Goal: Use online tool/utility: Utilize a website feature to perform a specific function

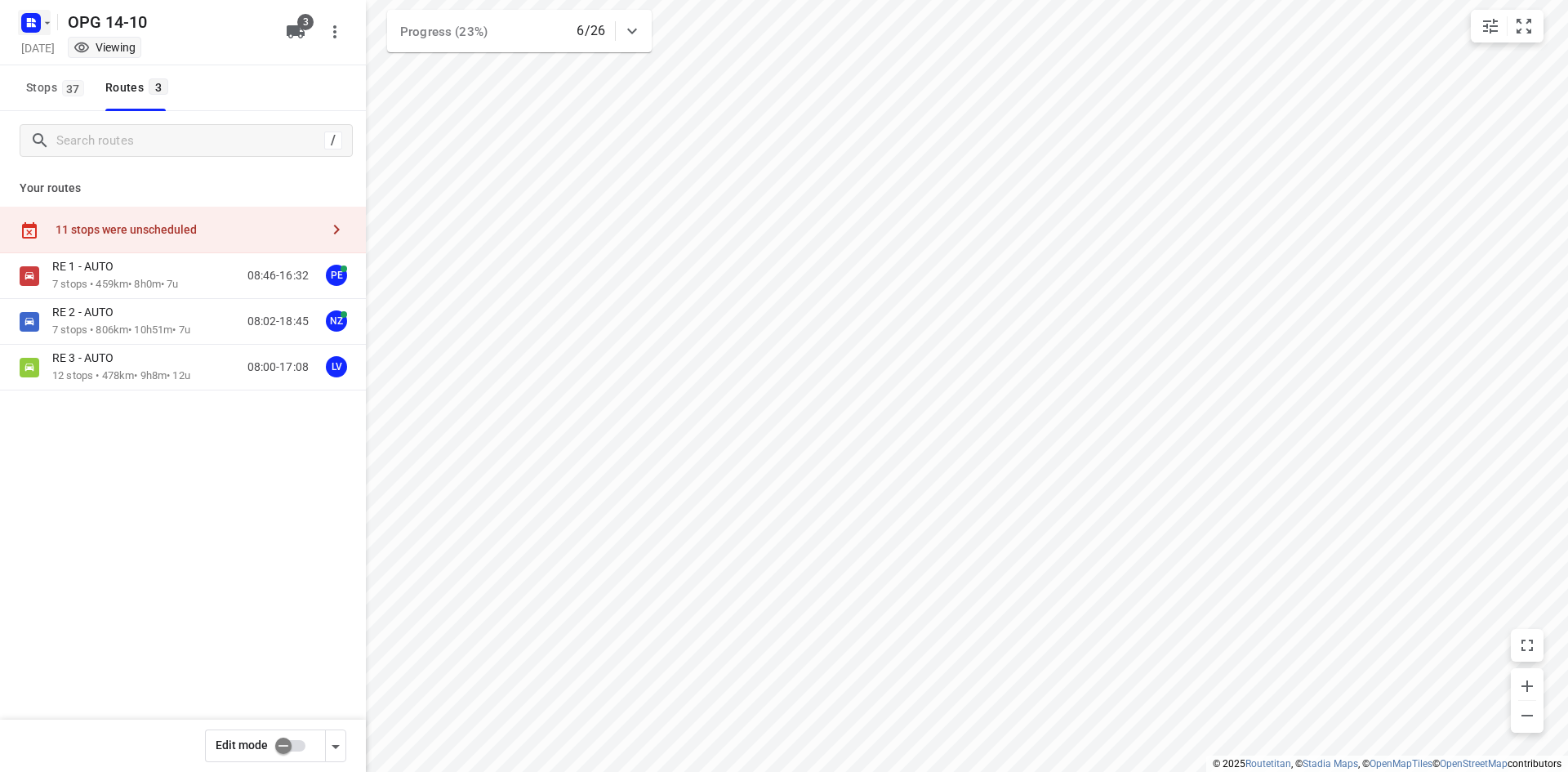
click at [49, 29] on icon "button" at bounding box center [48, 23] width 13 height 13
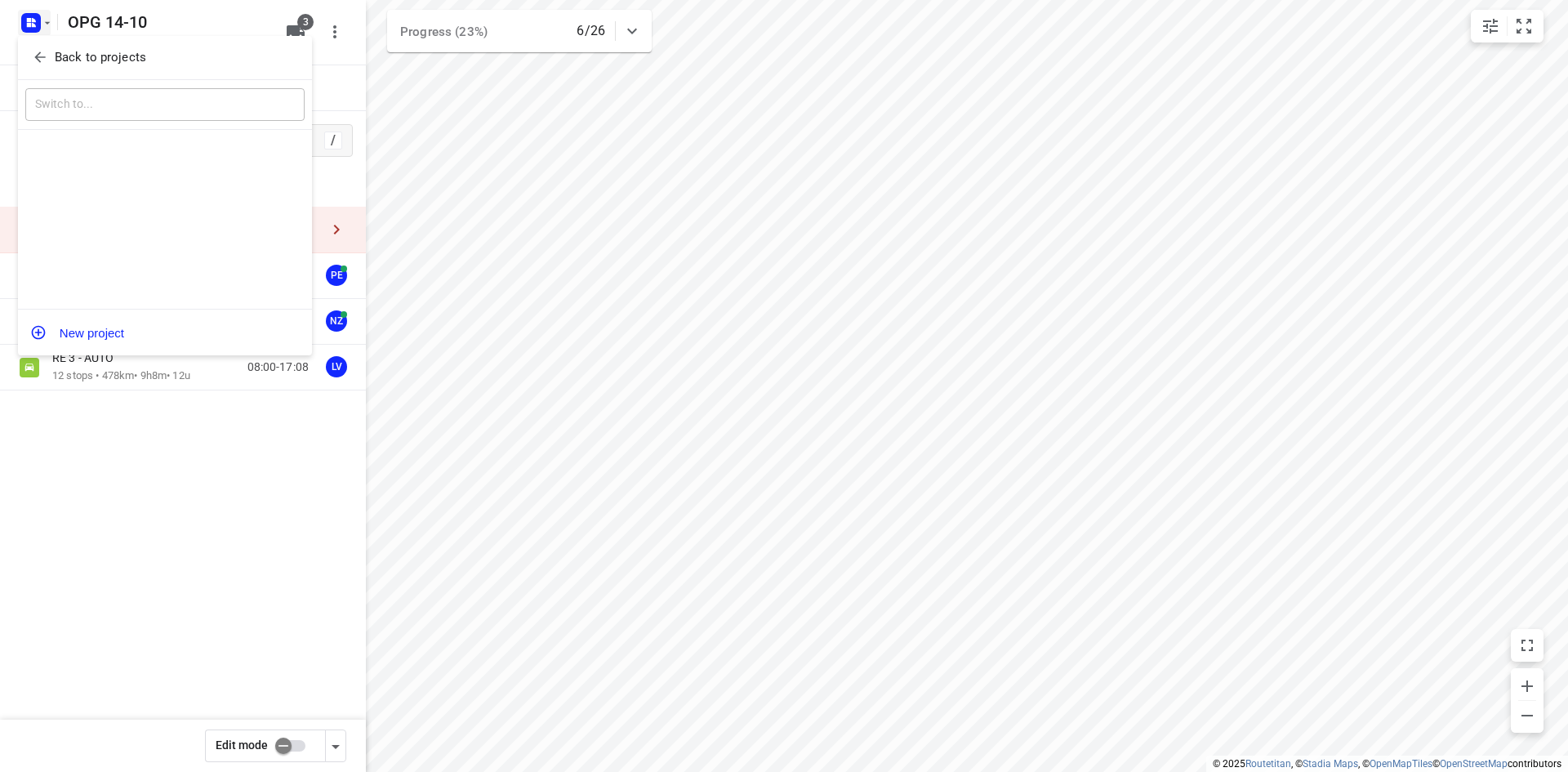
click at [48, 56] on icon "button" at bounding box center [39, 57] width 16 height 16
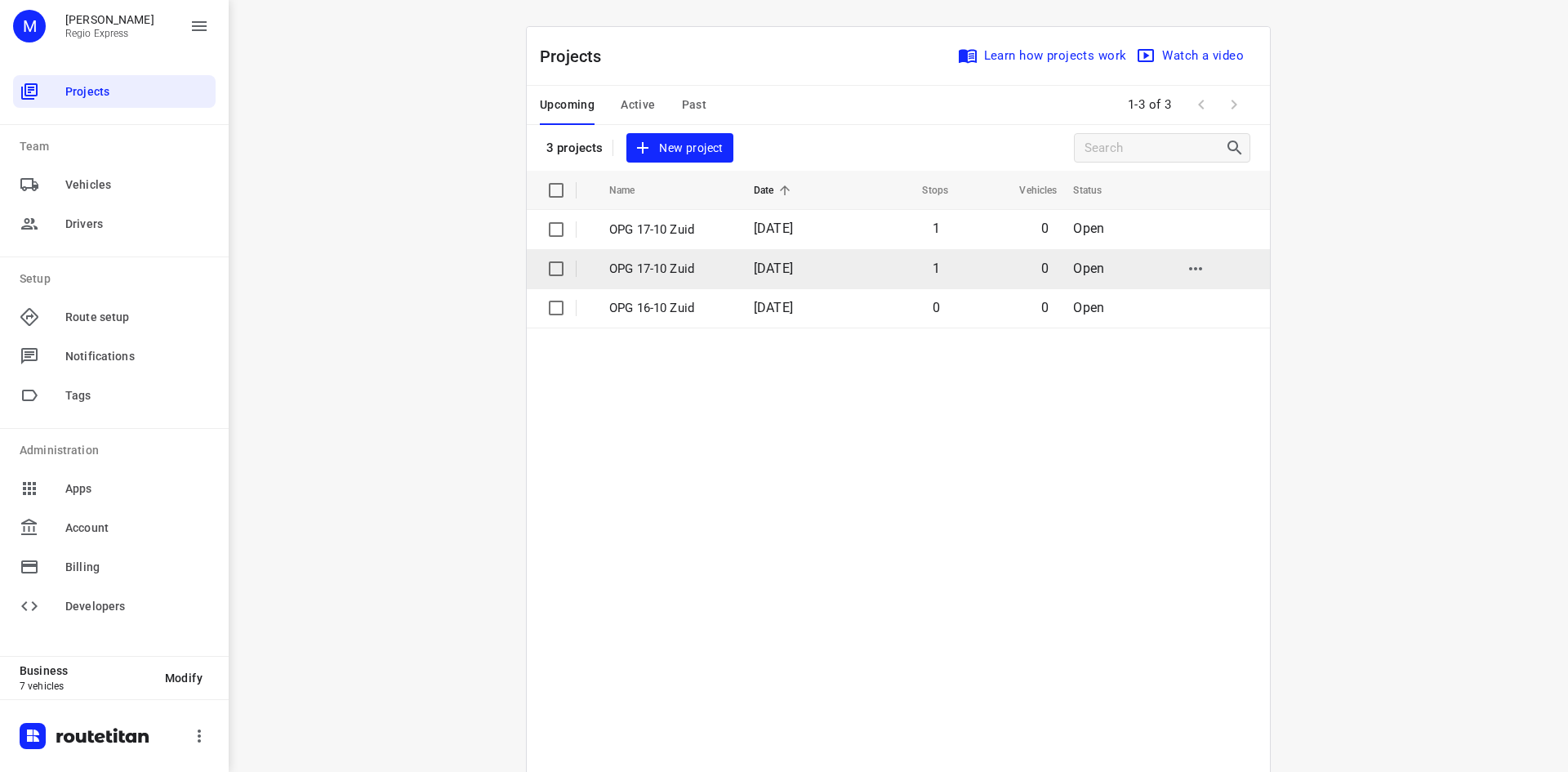
click at [713, 264] on p "OPG 17-10 Zuid" at bounding box center [669, 269] width 120 height 19
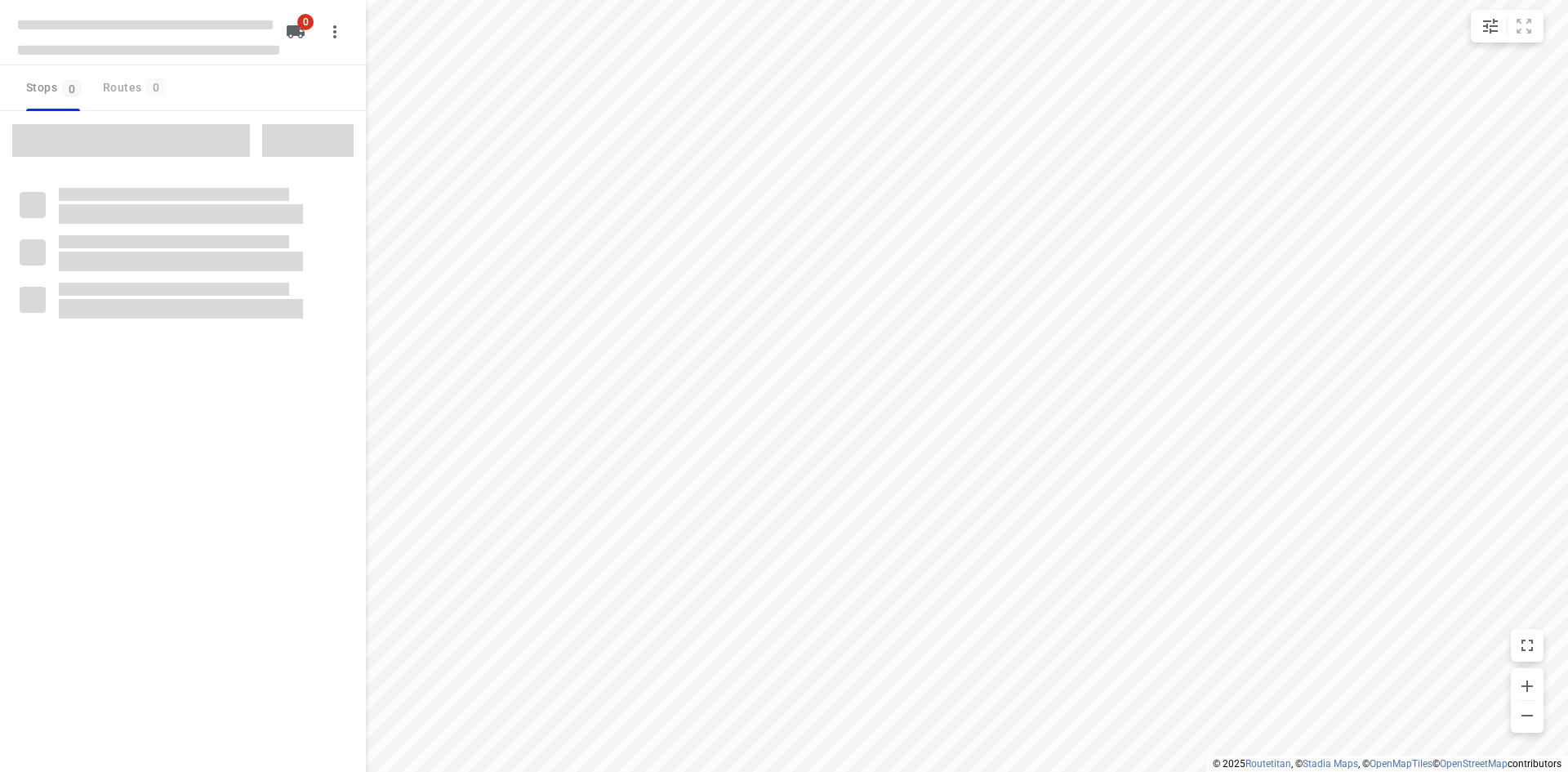
type input "distance"
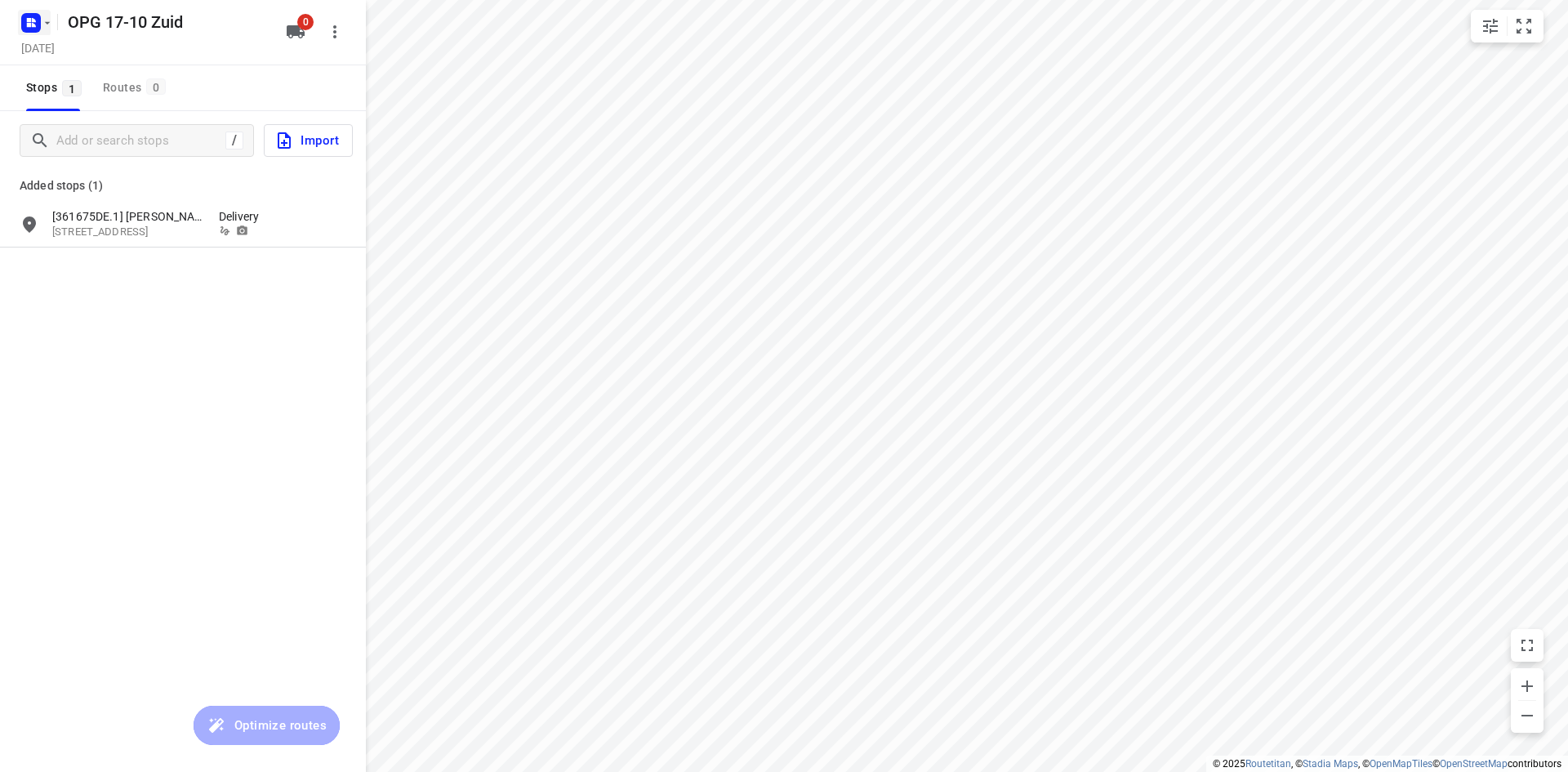
click at [38, 28] on rect "button" at bounding box center [30, 23] width 20 height 20
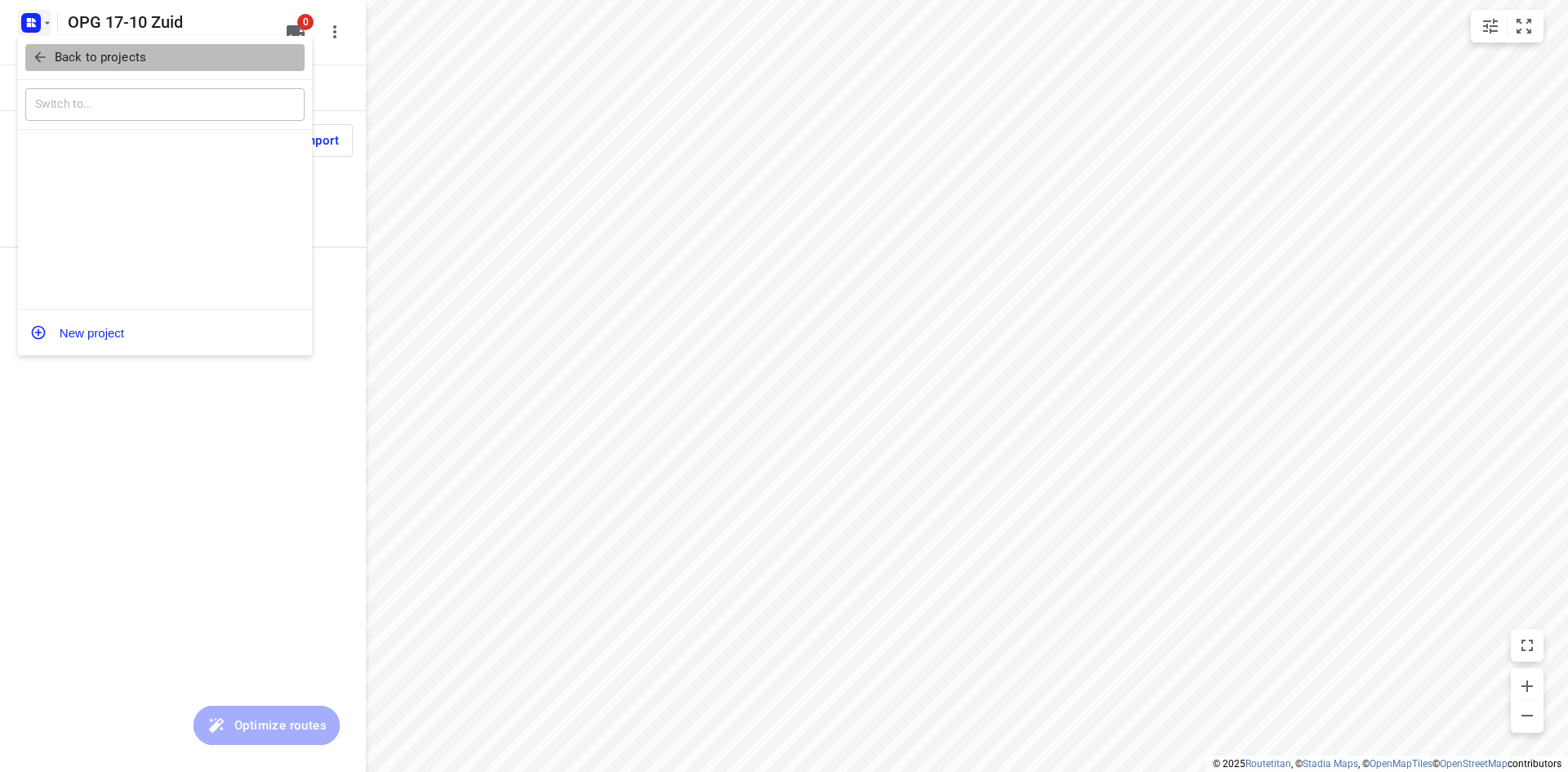
click at [44, 60] on icon "button" at bounding box center [39, 57] width 16 height 16
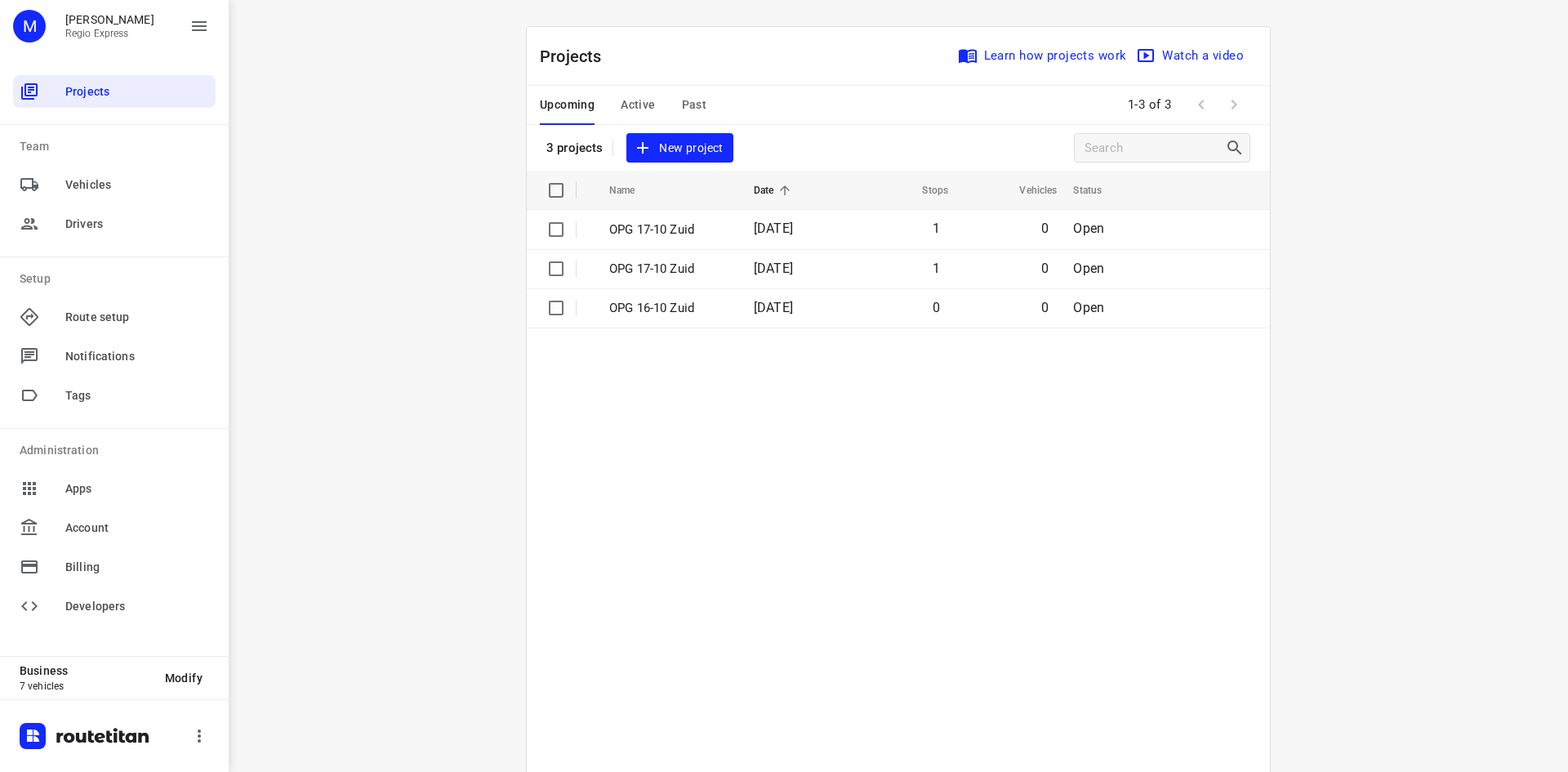
click at [741, 248] on td "[DATE]" at bounding box center [794, 229] width 106 height 39
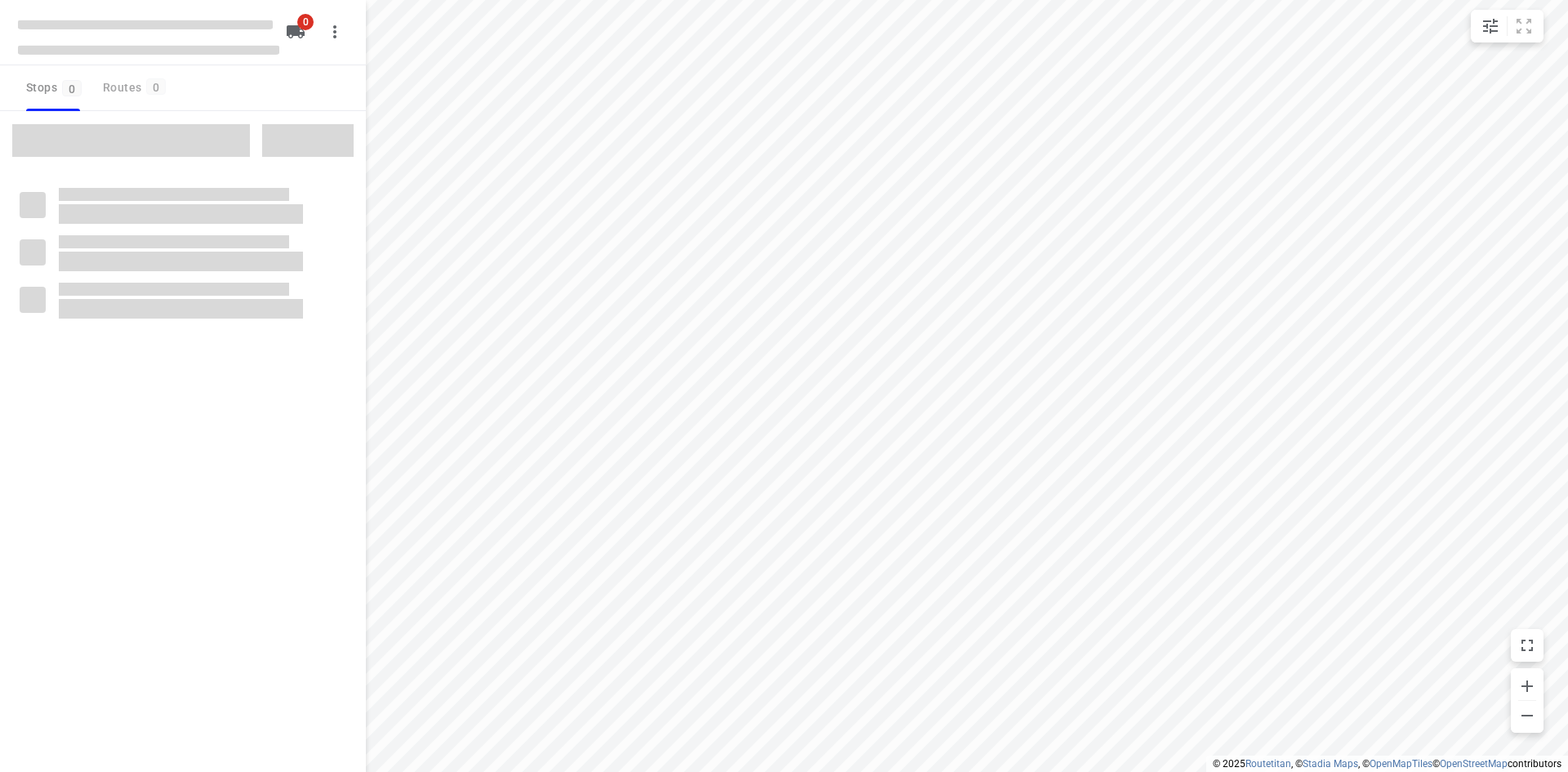
type input "distance"
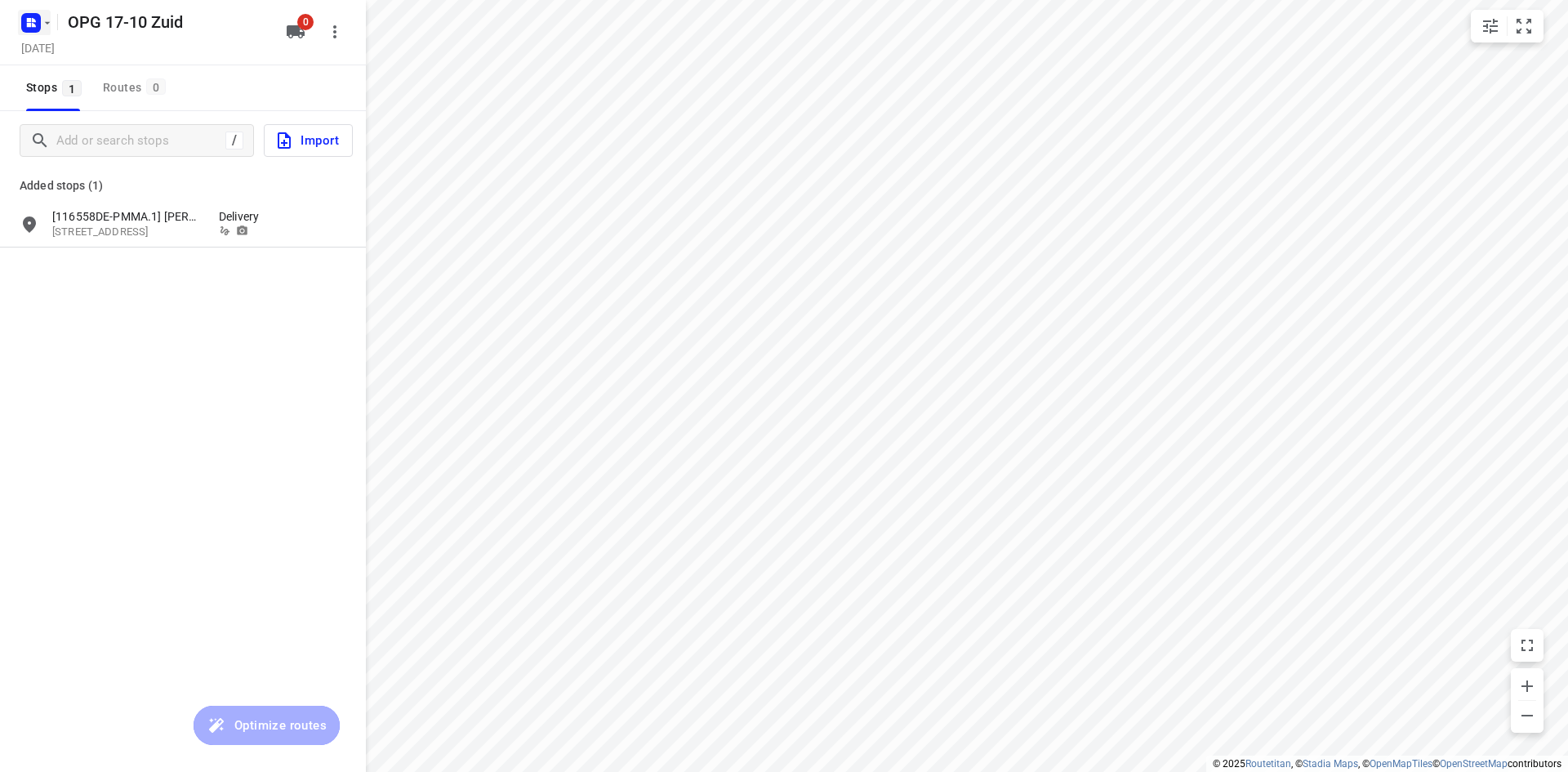
click at [48, 27] on icon "button" at bounding box center [48, 23] width 13 height 13
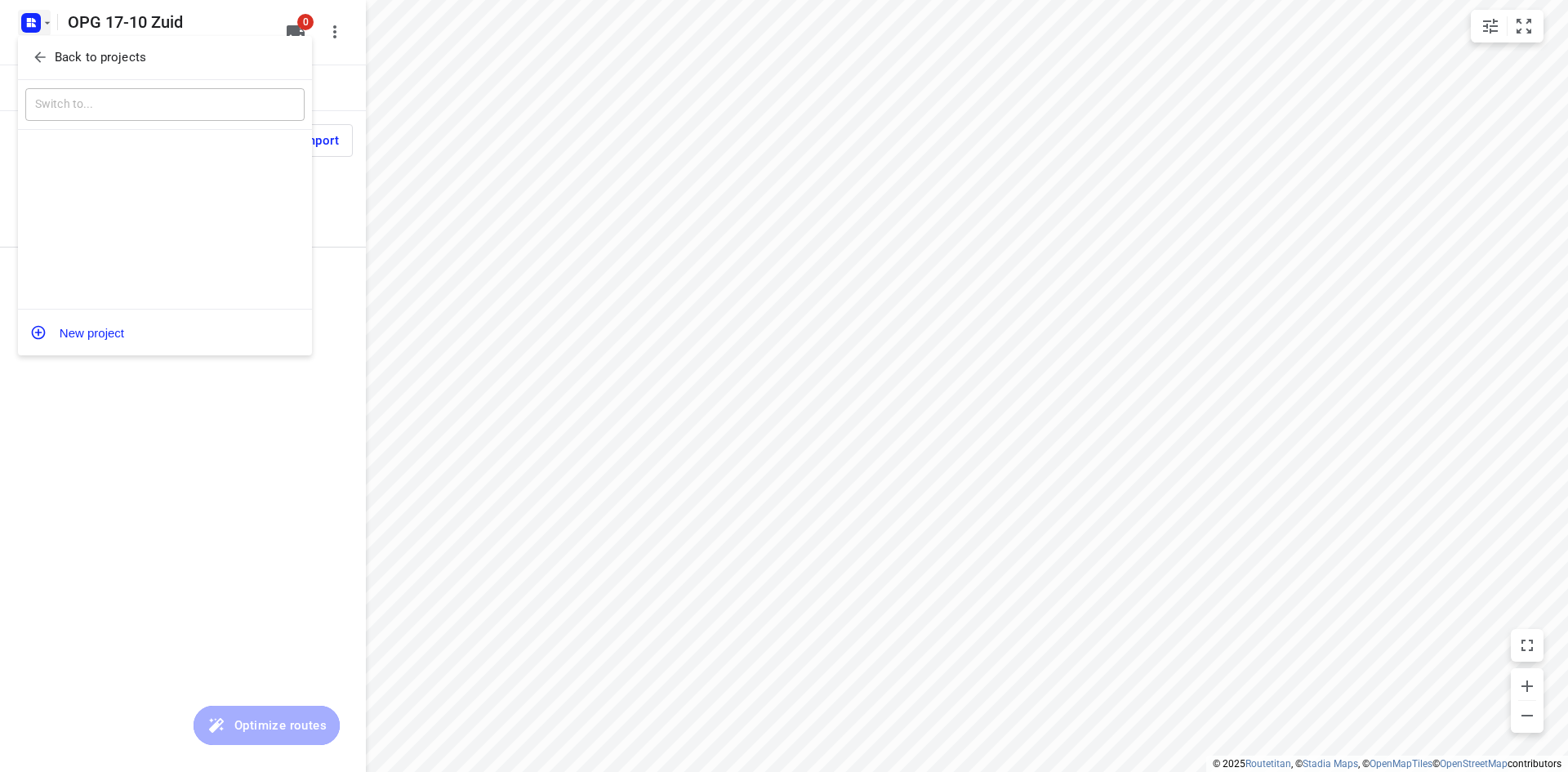
click at [50, 46] on button "Back to projects" at bounding box center [166, 57] width 280 height 27
